Goal: Use online tool/utility: Utilize a website feature to perform a specific function

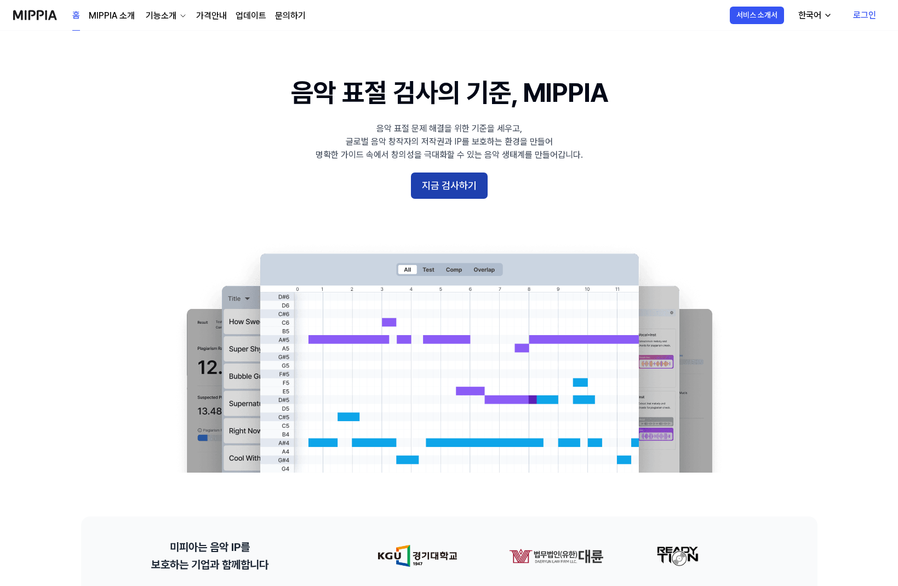
click at [435, 180] on button "지금 검사하기" at bounding box center [449, 186] width 77 height 26
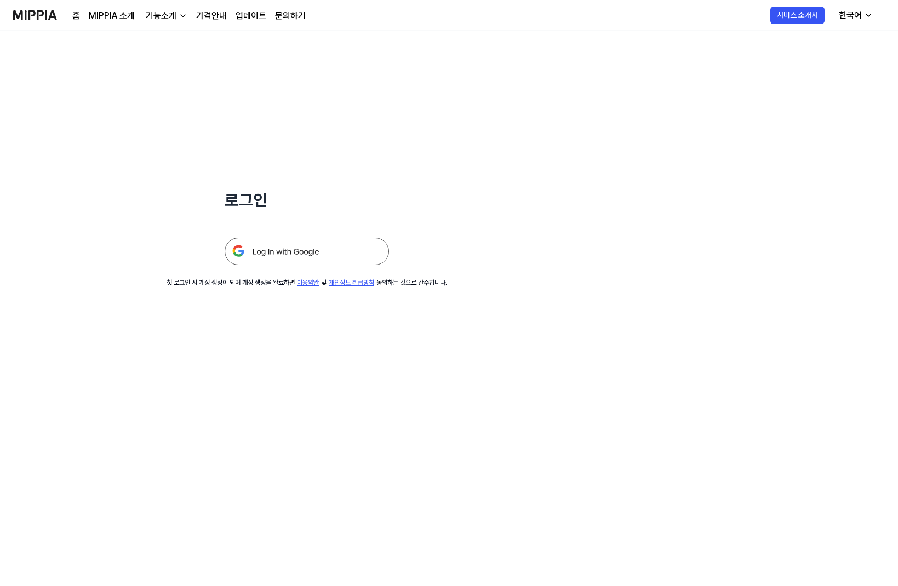
click at [289, 239] on img at bounding box center [307, 251] width 164 height 27
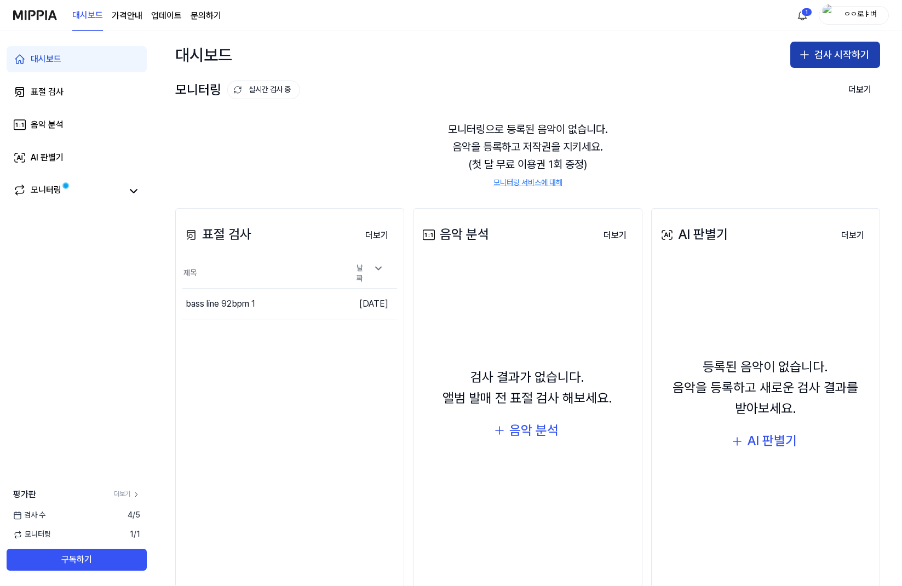
click at [831, 54] on button "검사 시작하기" at bounding box center [835, 55] width 90 height 26
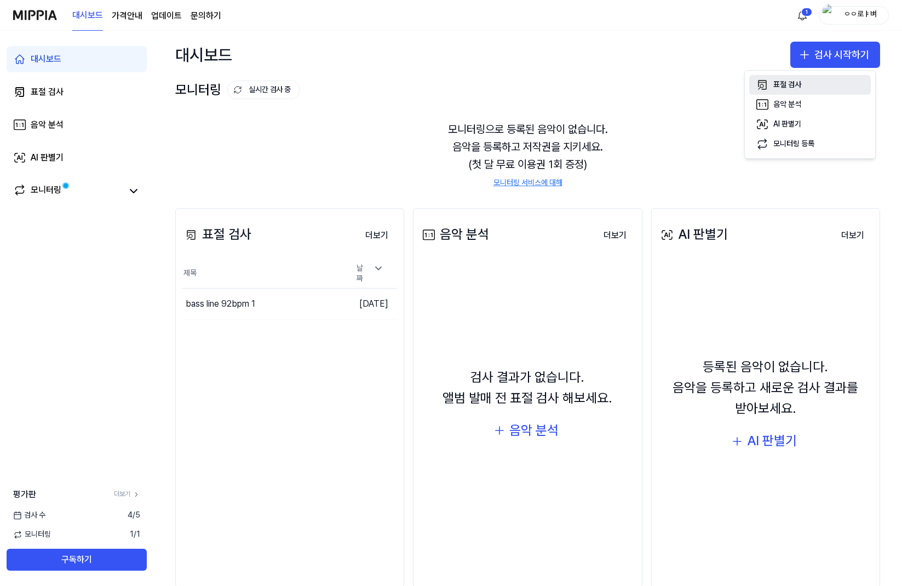
click at [777, 84] on div "표절 검사" at bounding box center [787, 84] width 28 height 11
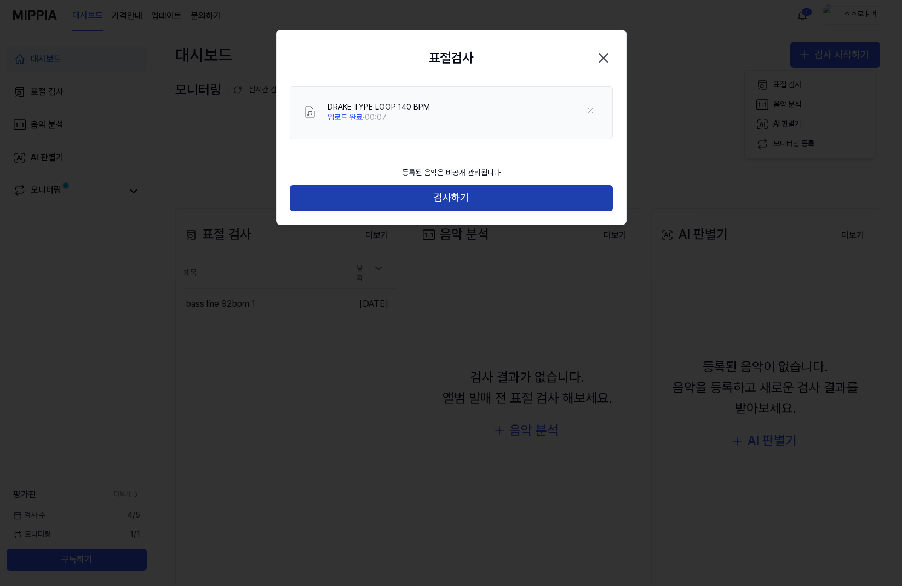
click at [409, 188] on button "검사하기" at bounding box center [451, 198] width 323 height 26
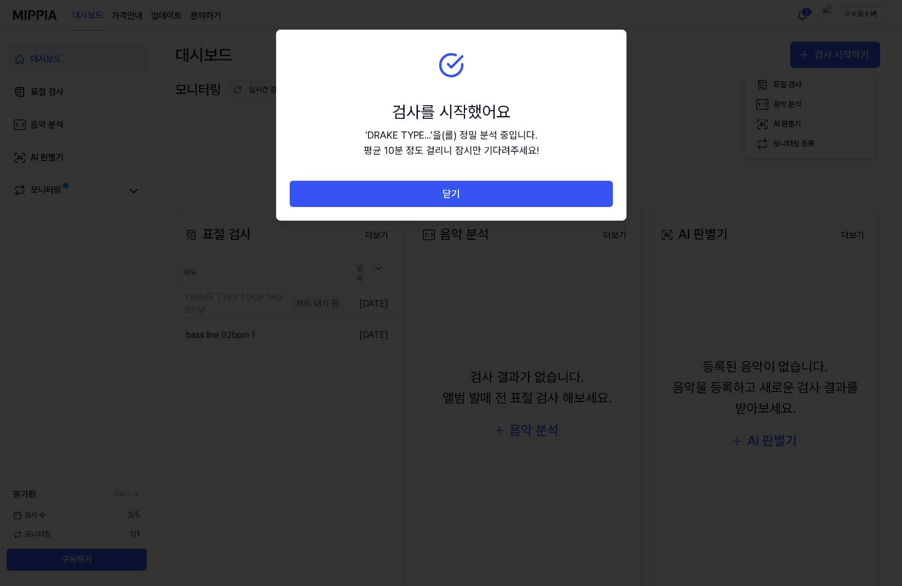
click at [409, 188] on button "닫기" at bounding box center [451, 194] width 323 height 26
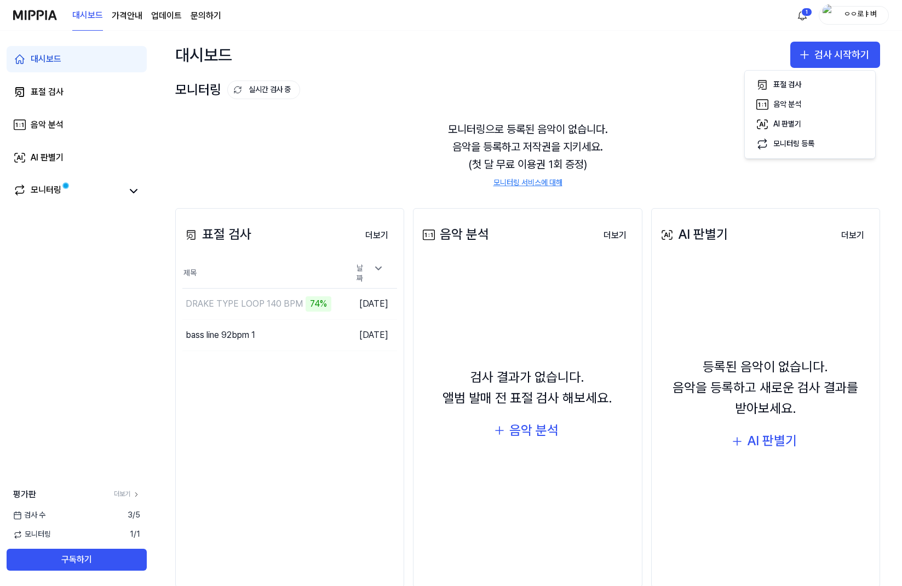
click at [335, 474] on div "표절 검사 더보기 표절 검사 제목 날짜 DRAKE TYPE LOOP 140 BPM 74% 이동하기 2025.09.11. bass line 92…" at bounding box center [289, 398] width 229 height 380
click at [365, 424] on div "표절 검사 더보기 표절 검사 제목 날짜 DRAKE TYPE LOOP 140 BPM 78% 이동하기 2025.09.11. bass line 92…" at bounding box center [289, 398] width 229 height 380
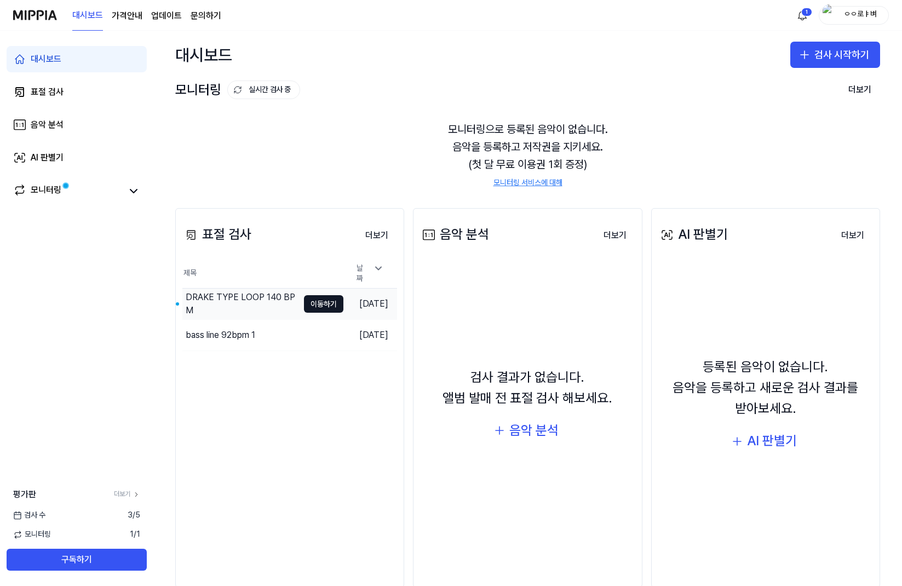
click at [250, 302] on div "DRAKE TYPE LOOP 140 BPM" at bounding box center [242, 304] width 113 height 26
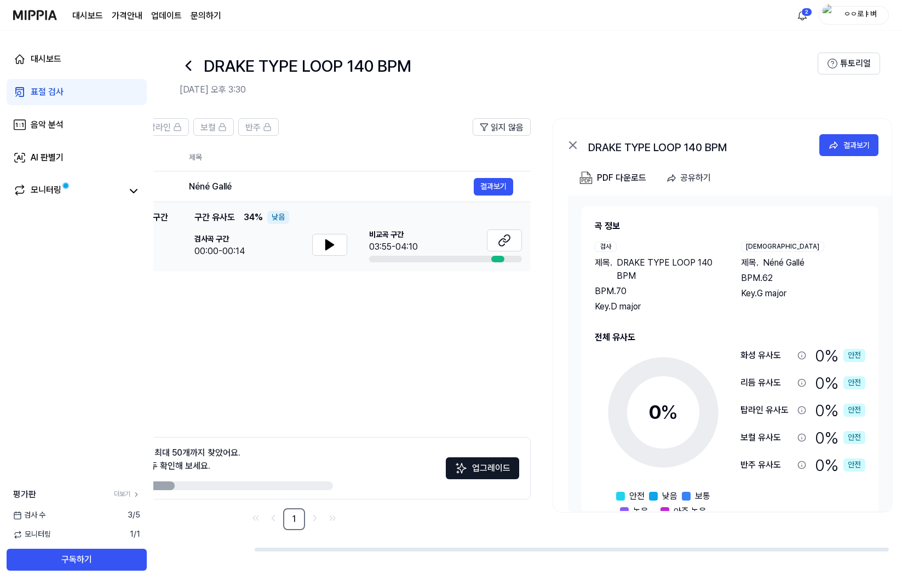
scroll to position [0, 80]
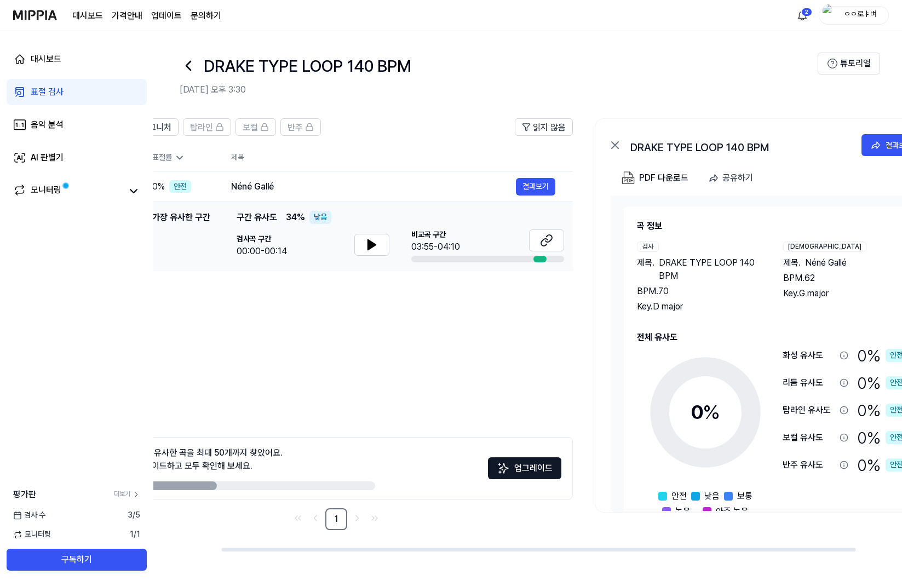
drag, startPoint x: 605, startPoint y: 302, endPoint x: 644, endPoint y: 304, distance: 38.9
click at [644, 304] on div "Key. D major" at bounding box center [699, 306] width 124 height 13
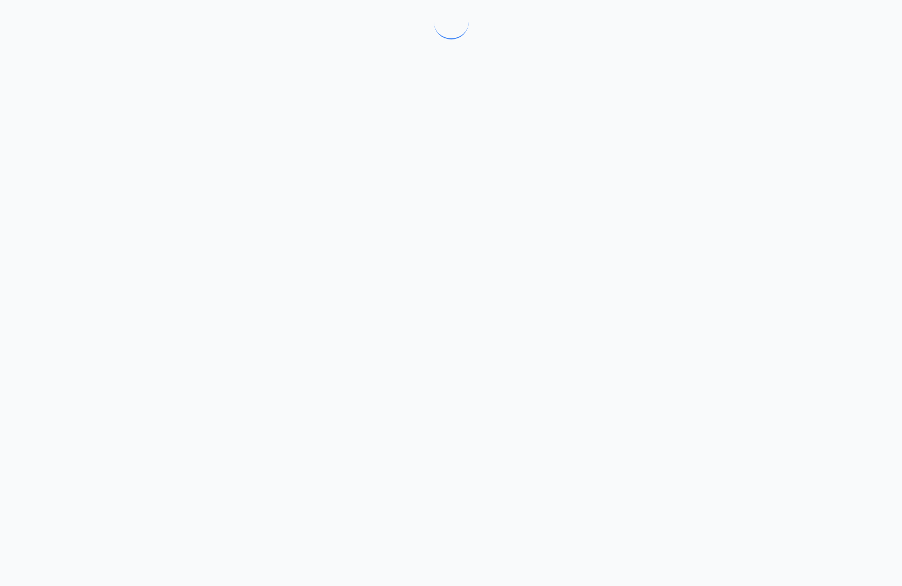
click at [701, 309] on div at bounding box center [451, 293] width 902 height 586
